Goal: Information Seeking & Learning: Learn about a topic

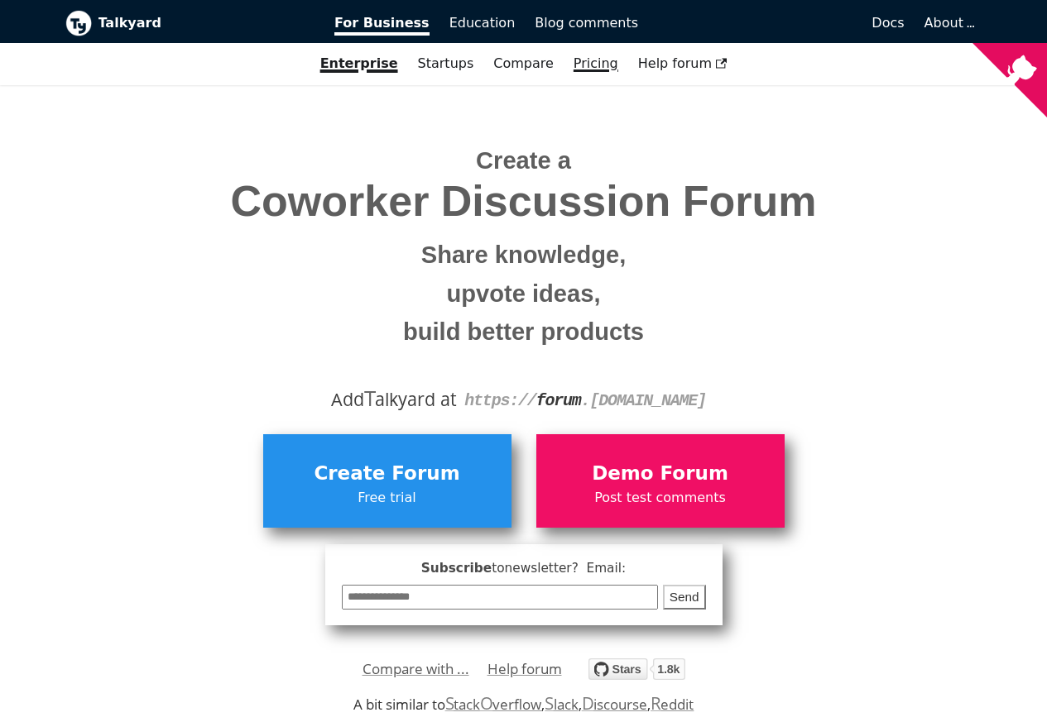
click at [582, 65] on link "Pricing" at bounding box center [596, 64] width 65 height 28
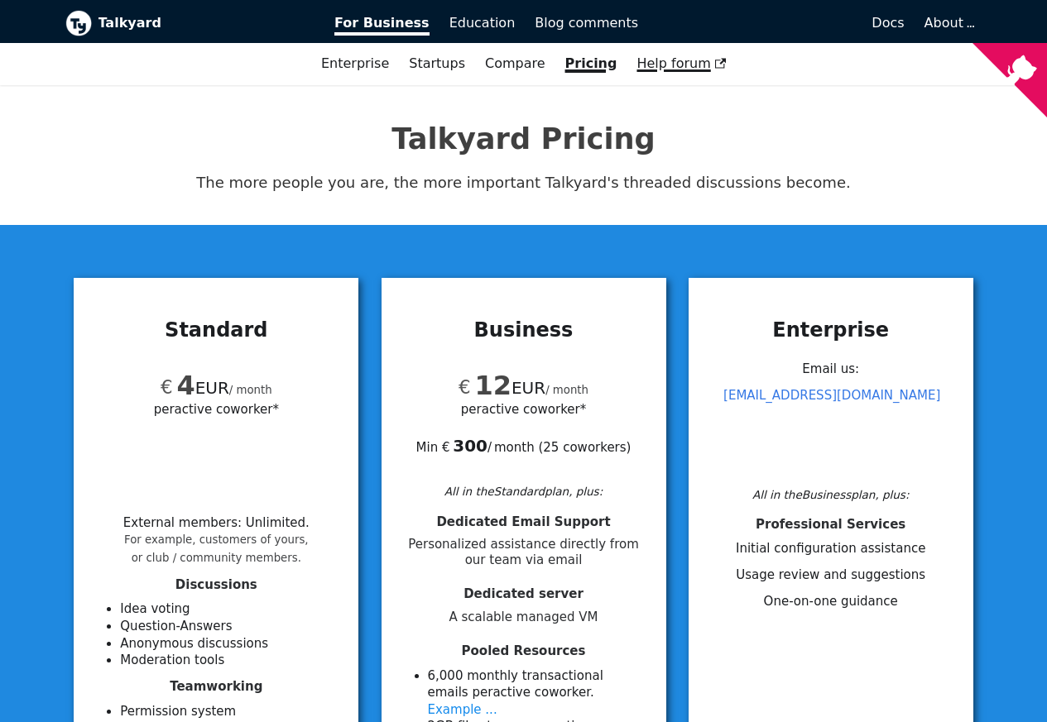
click at [677, 65] on span "Help forum" at bounding box center [680, 63] width 89 height 16
